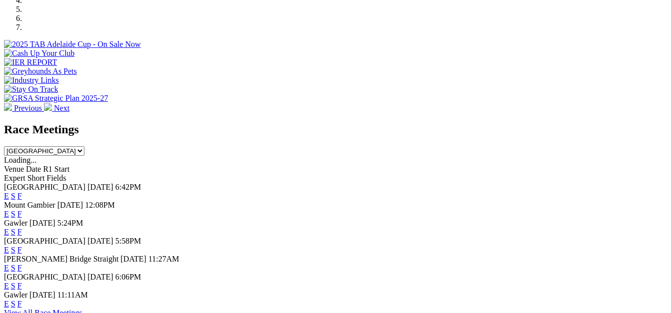
scroll to position [350, 0]
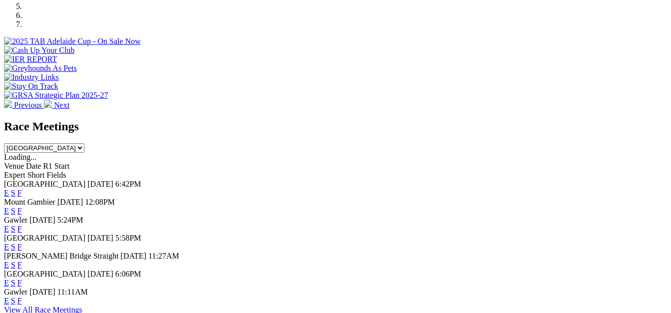
click at [22, 261] on link "F" at bounding box center [19, 265] width 4 height 8
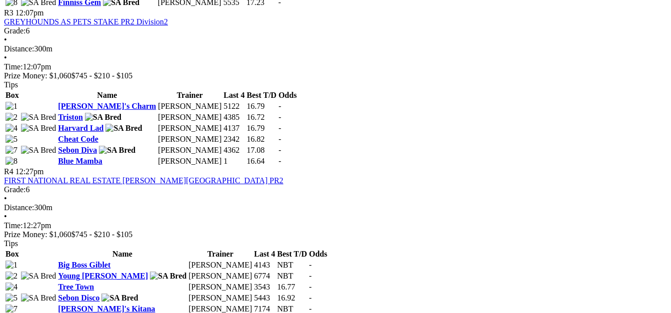
scroll to position [700, 0]
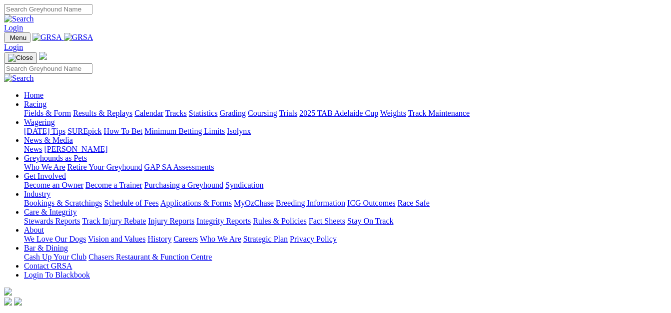
scroll to position [500, 0]
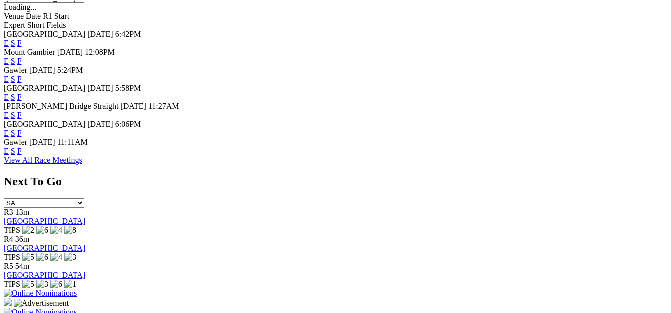
click at [22, 147] on link "F" at bounding box center [19, 151] width 4 height 8
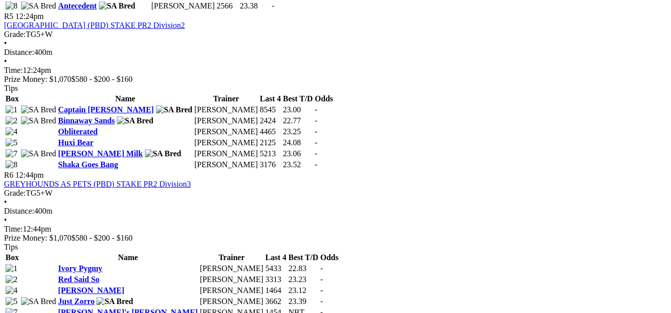
scroll to position [1000, 0]
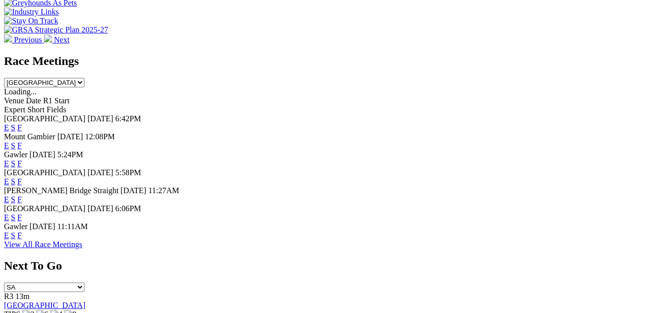
scroll to position [350, 0]
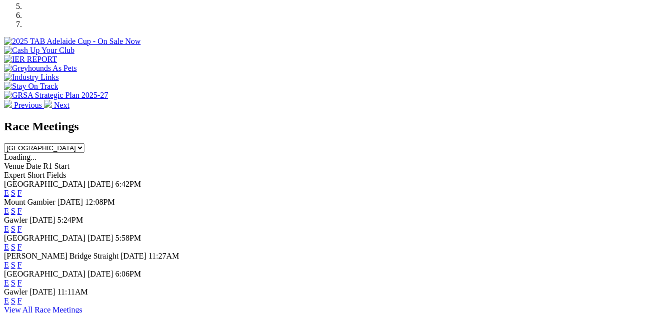
click at [22, 189] on link "F" at bounding box center [19, 193] width 4 height 8
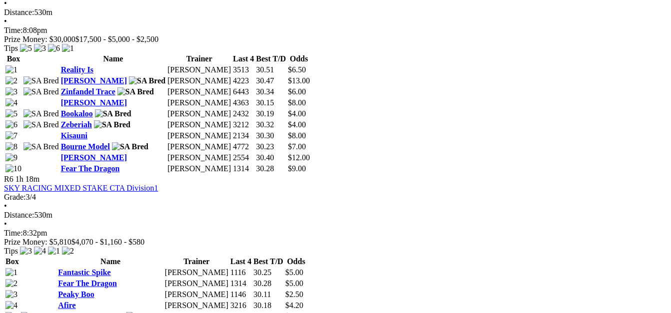
scroll to position [1300, 0]
